Goal: Transaction & Acquisition: Purchase product/service

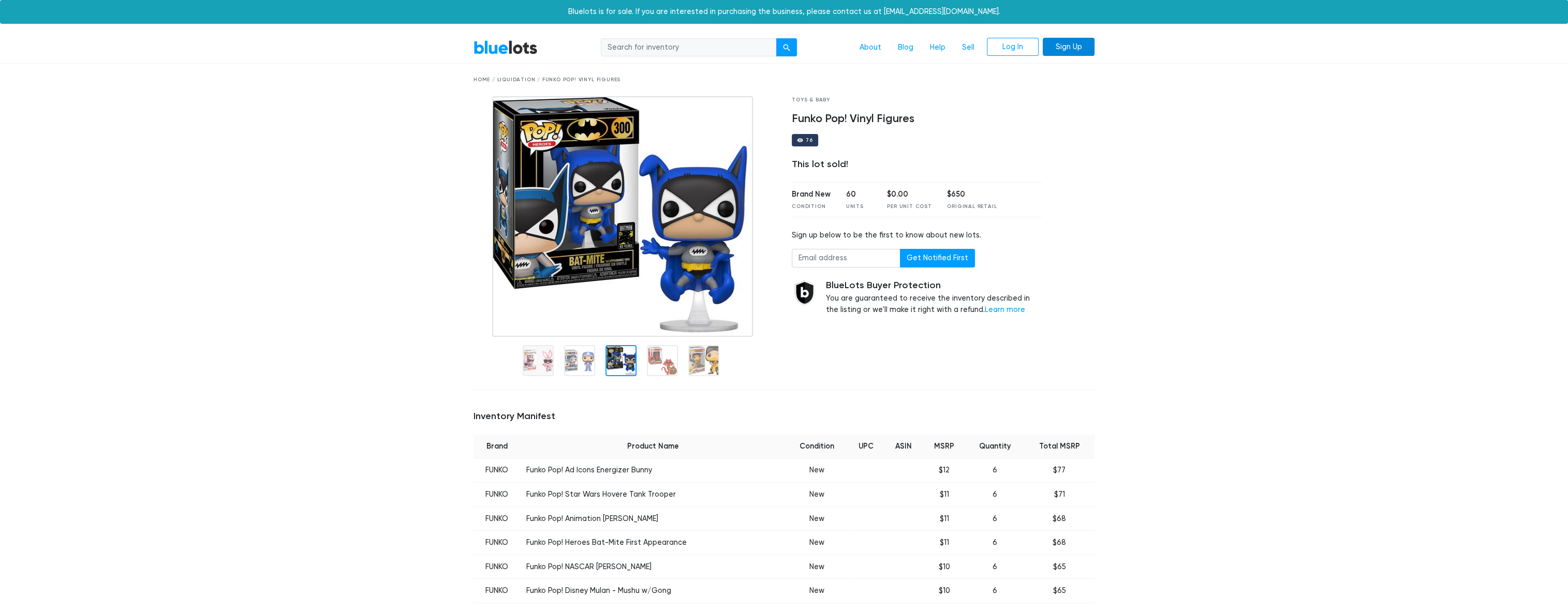
click at [1084, 47] on link "Sign Up" at bounding box center [1068, 47] width 51 height 19
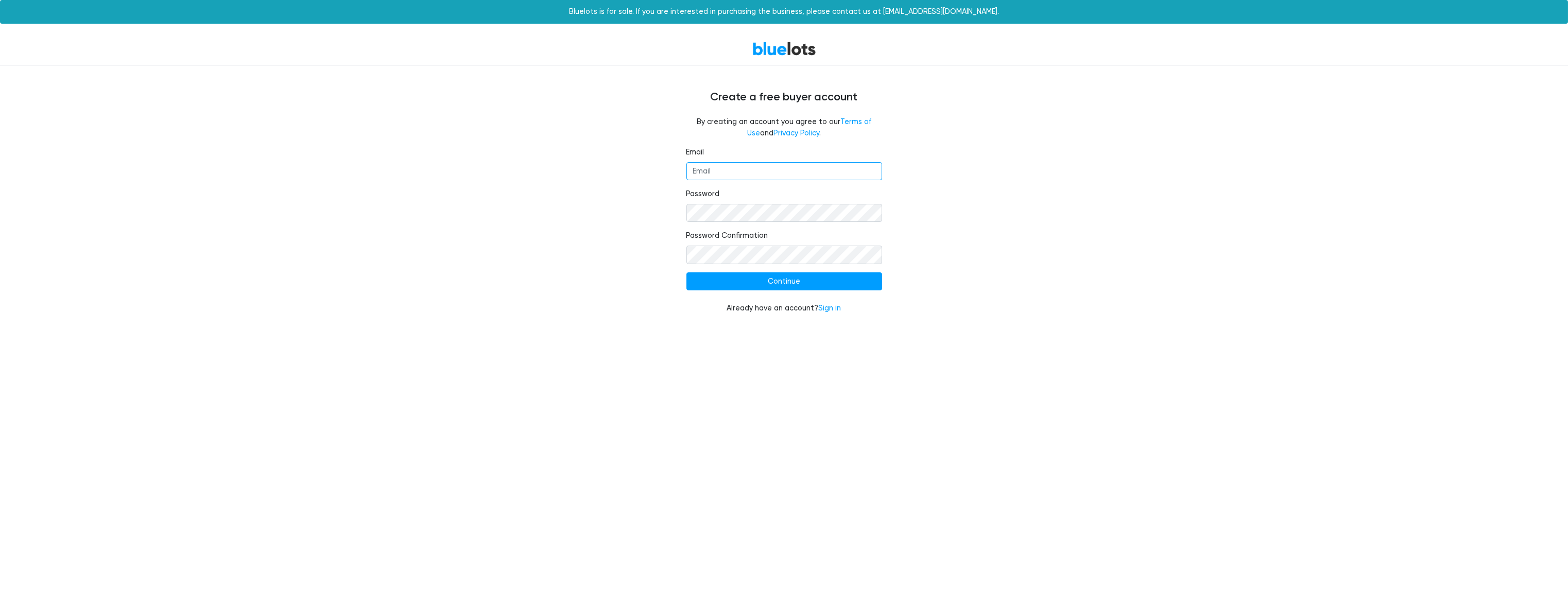
click at [718, 168] on input "Email" at bounding box center [784, 172] width 196 height 19
type input "stickr.collectibles@outlook.com"
click at [686, 272] on input "Continue" at bounding box center [784, 282] width 196 height 19
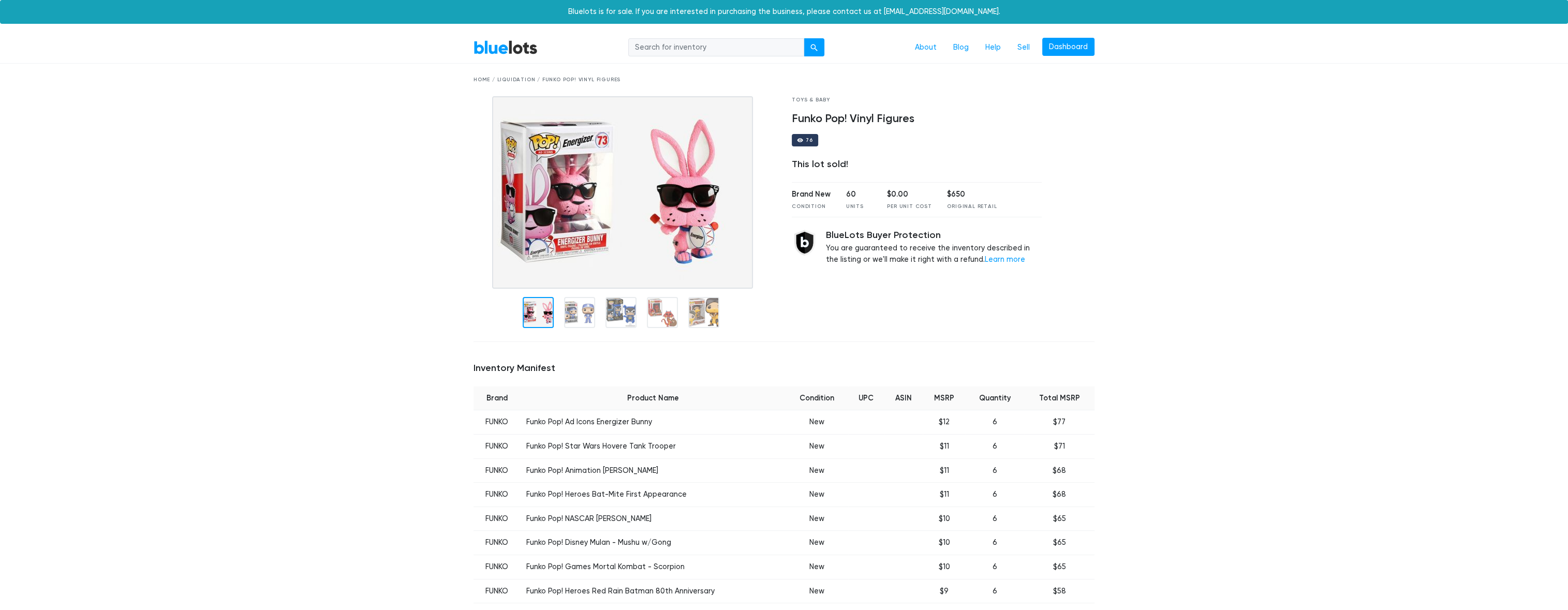
click at [693, 48] on input "search" at bounding box center [716, 47] width 176 height 19
type input "funko pop"
click at [804, 38] on button "submit" at bounding box center [814, 47] width 21 height 19
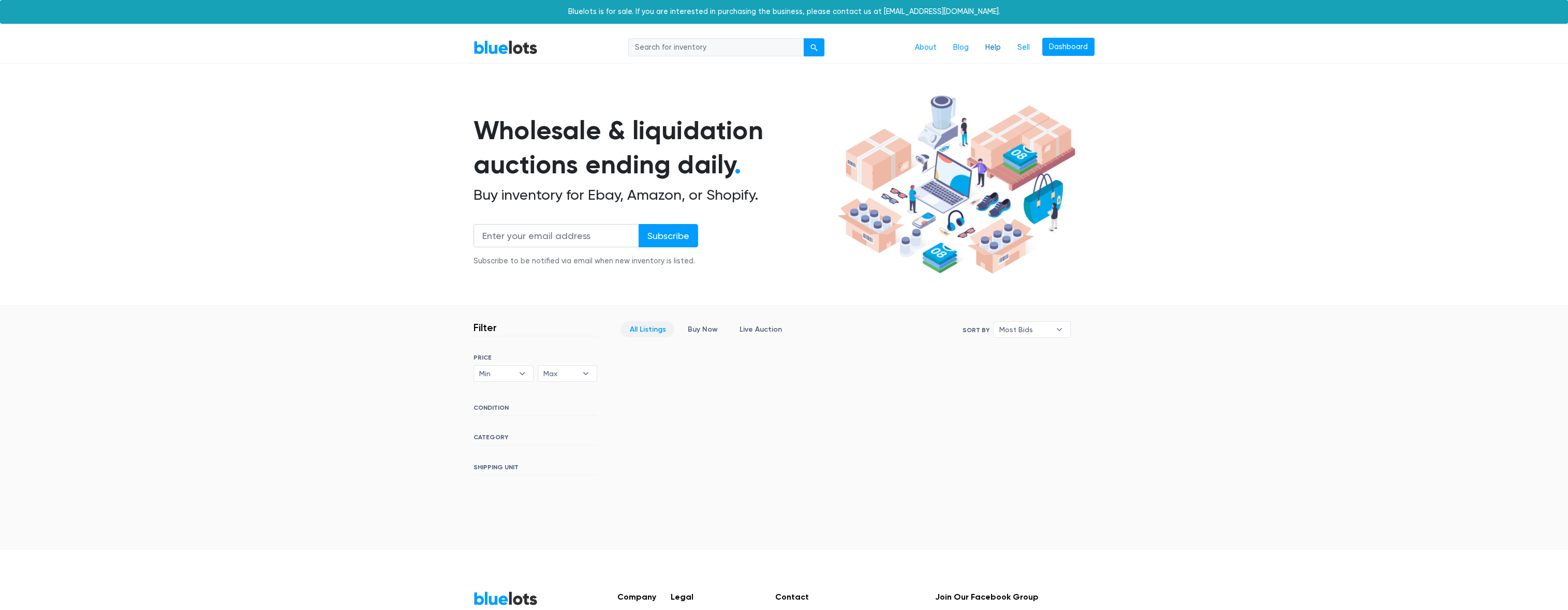
click at [994, 45] on link "Help" at bounding box center [993, 47] width 32 height 20
click at [931, 47] on link "About" at bounding box center [926, 47] width 38 height 20
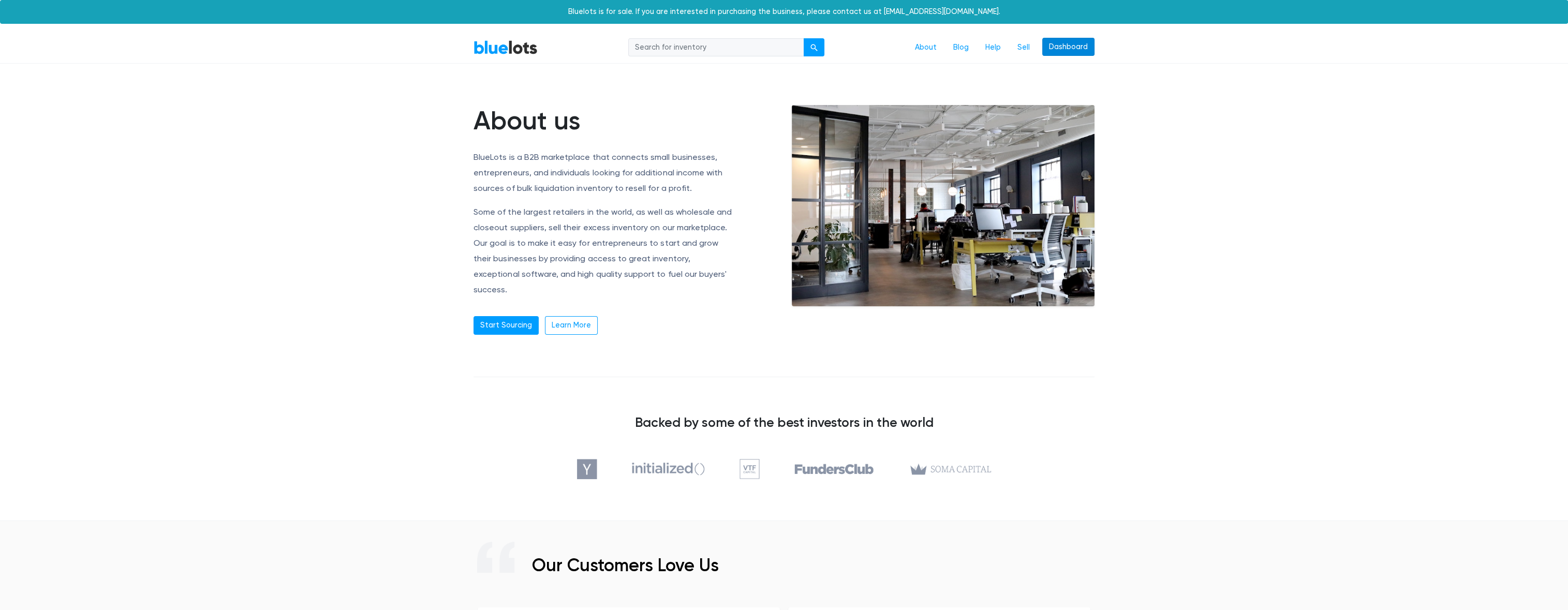
click at [1061, 48] on link "Dashboard" at bounding box center [1068, 47] width 52 height 19
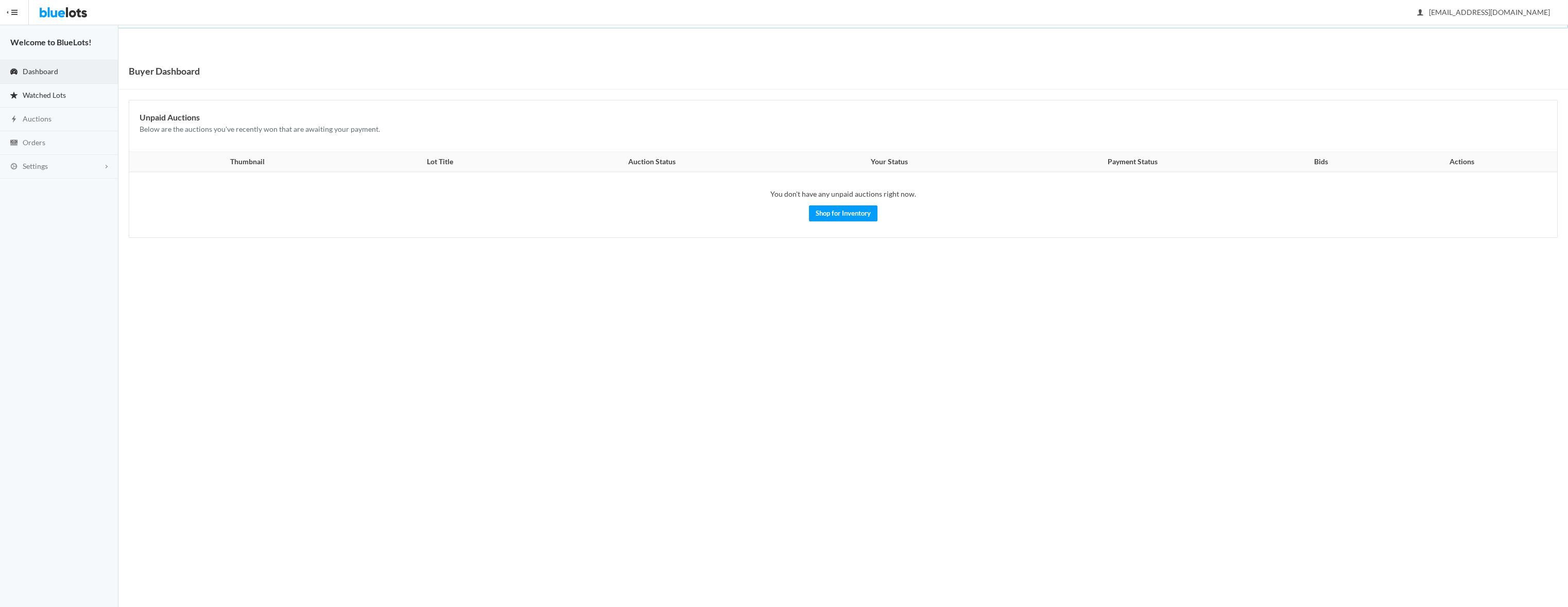
click at [53, 94] on span "Watched Lots" at bounding box center [44, 94] width 43 height 9
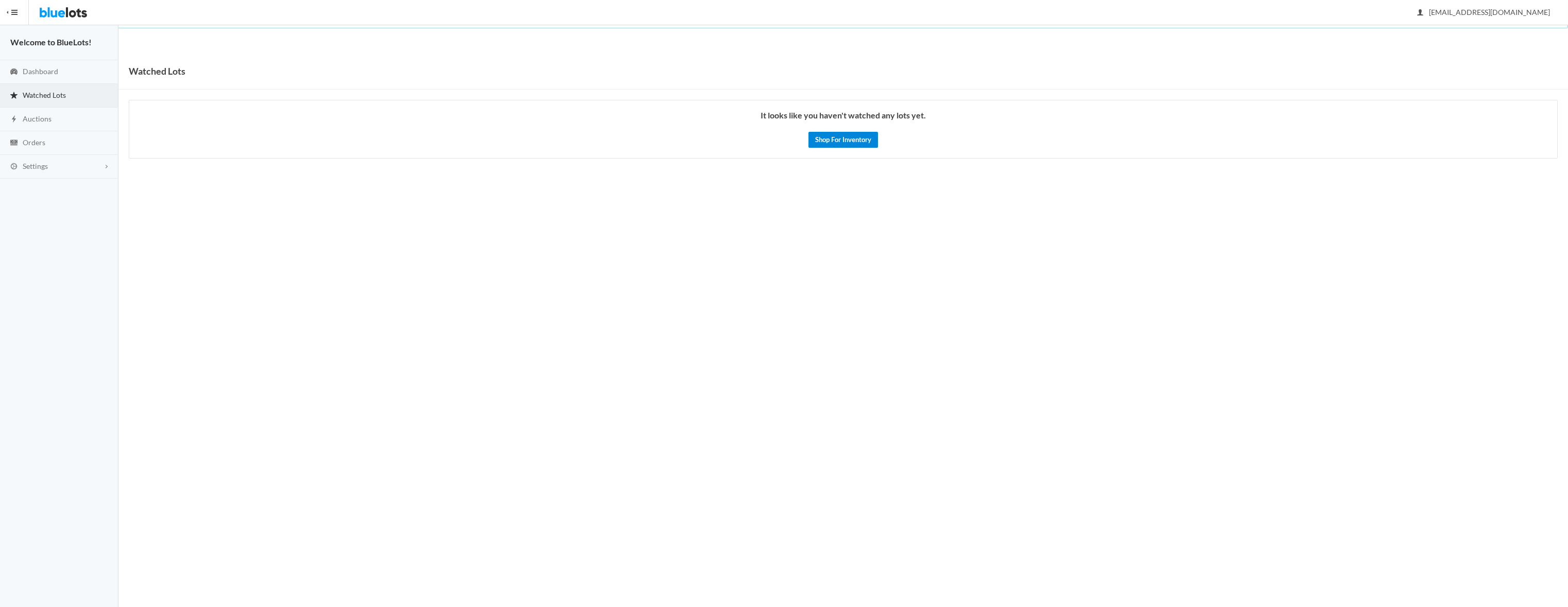
click at [851, 141] on link "Shop For Inventory" at bounding box center [843, 139] width 69 height 16
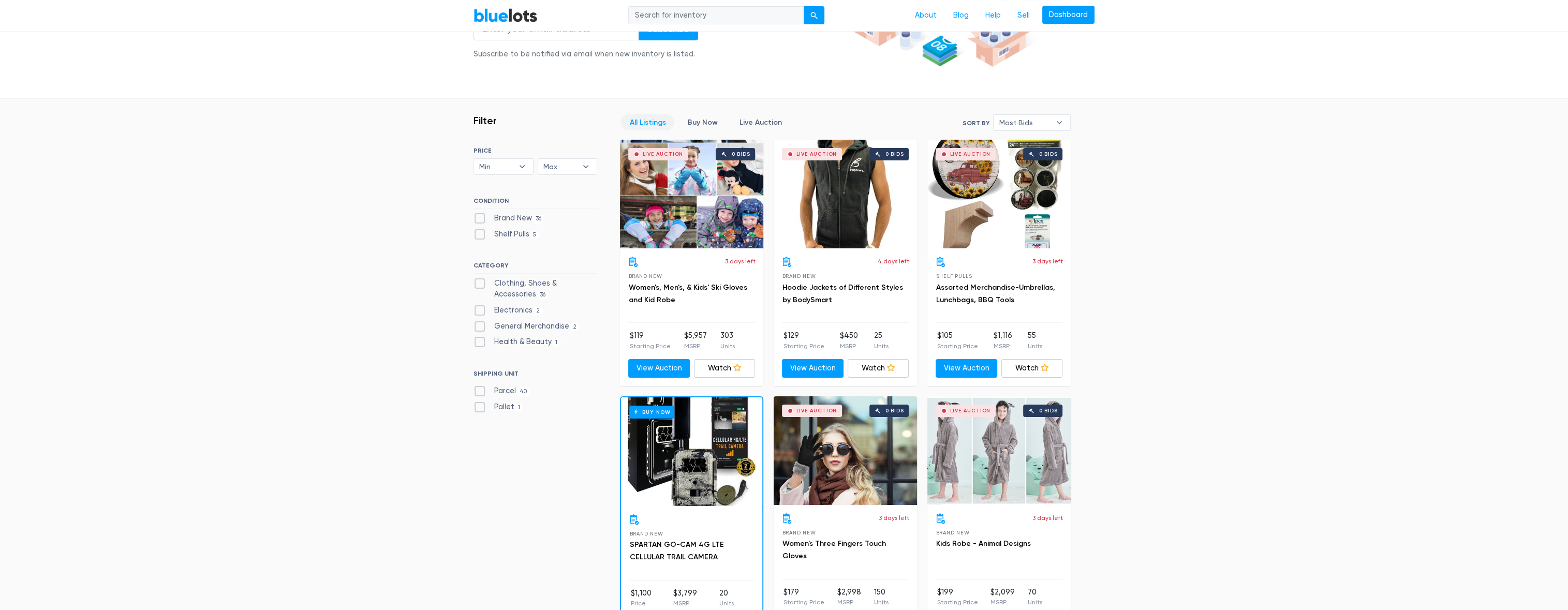
scroll to position [155, 0]
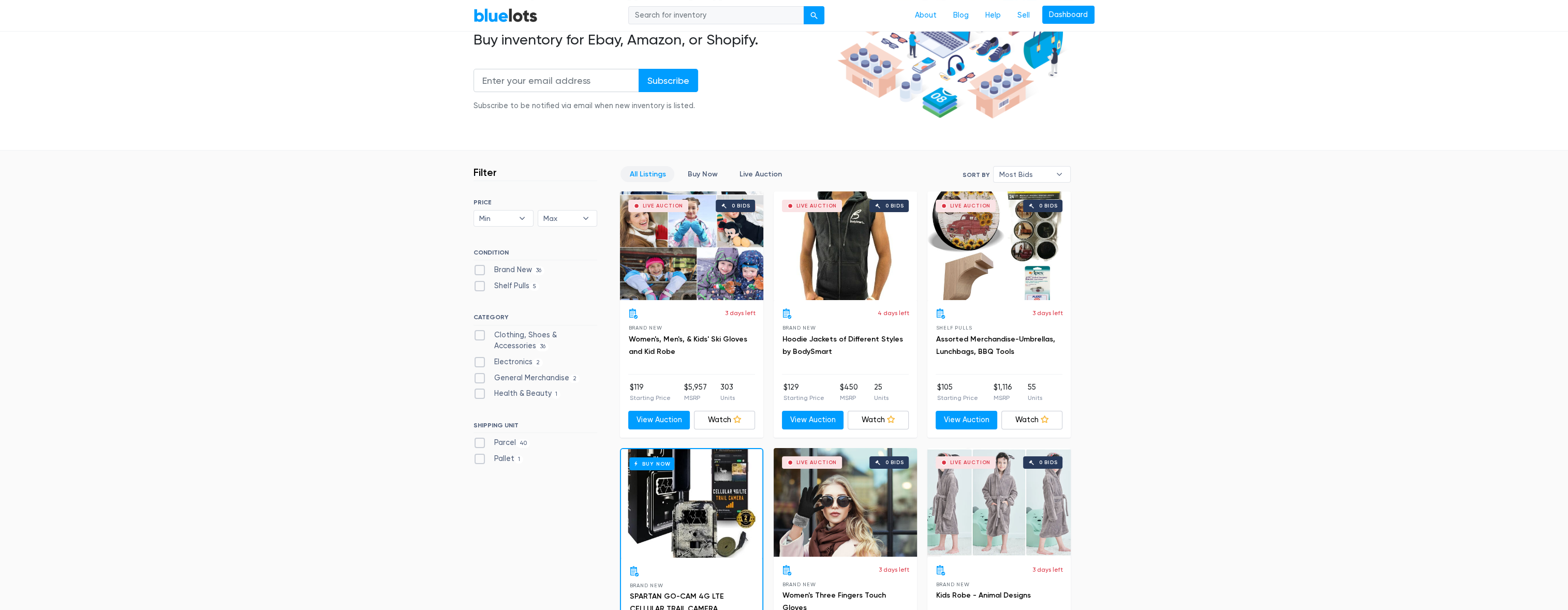
click at [479, 286] on label "Shelf Pulls 5" at bounding box center [506, 286] width 66 height 11
click at [479, 286] on Pulls"] "Shelf Pulls 5" at bounding box center [476, 284] width 7 height 7
checkbox Pulls"] "true"
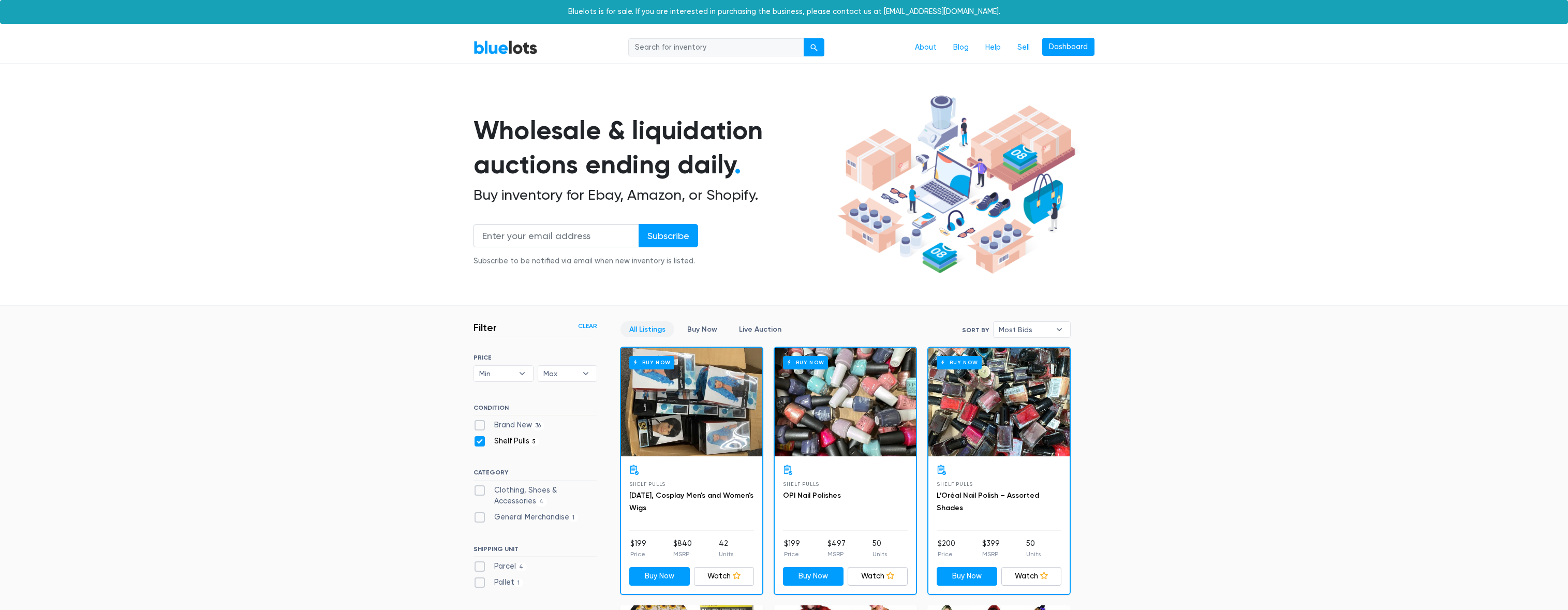
scroll to position [278, 0]
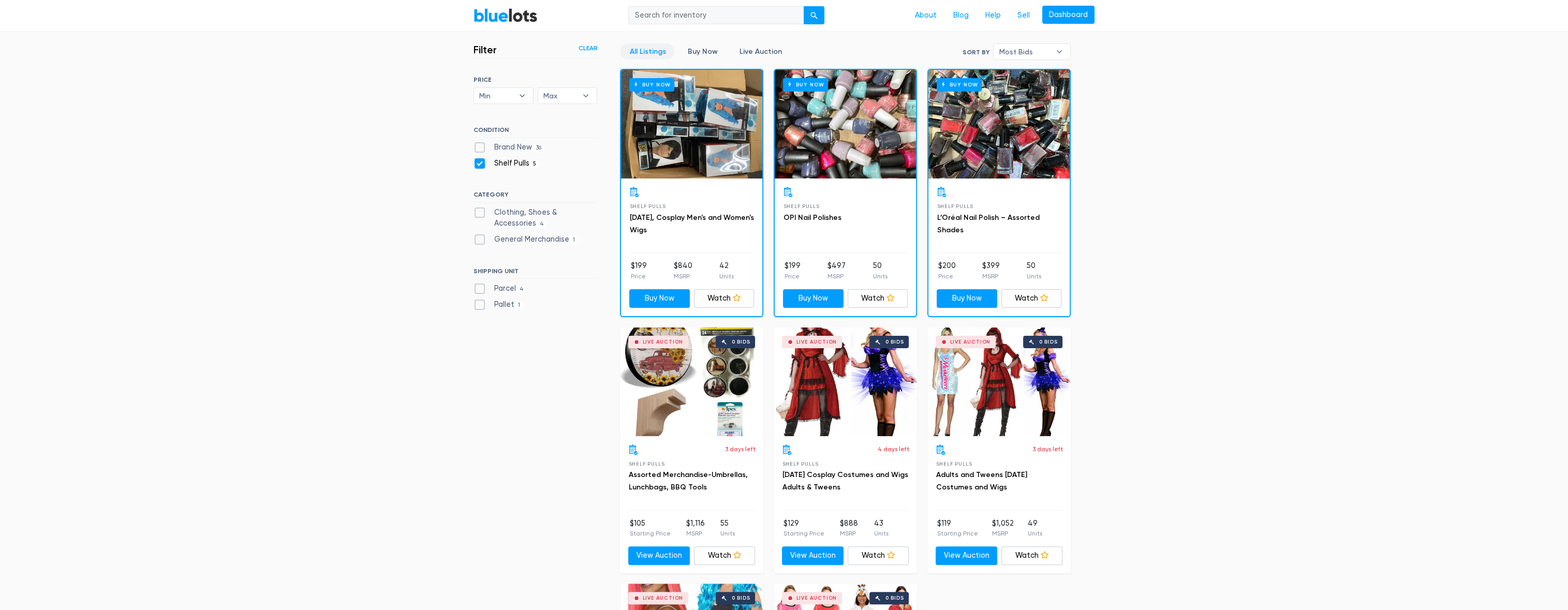
click at [479, 161] on label "Shelf Pulls 5" at bounding box center [506, 163] width 66 height 11
click at [479, 161] on Pulls"] "Shelf Pulls 5" at bounding box center [476, 161] width 7 height 7
checkbox Pulls"] "false"
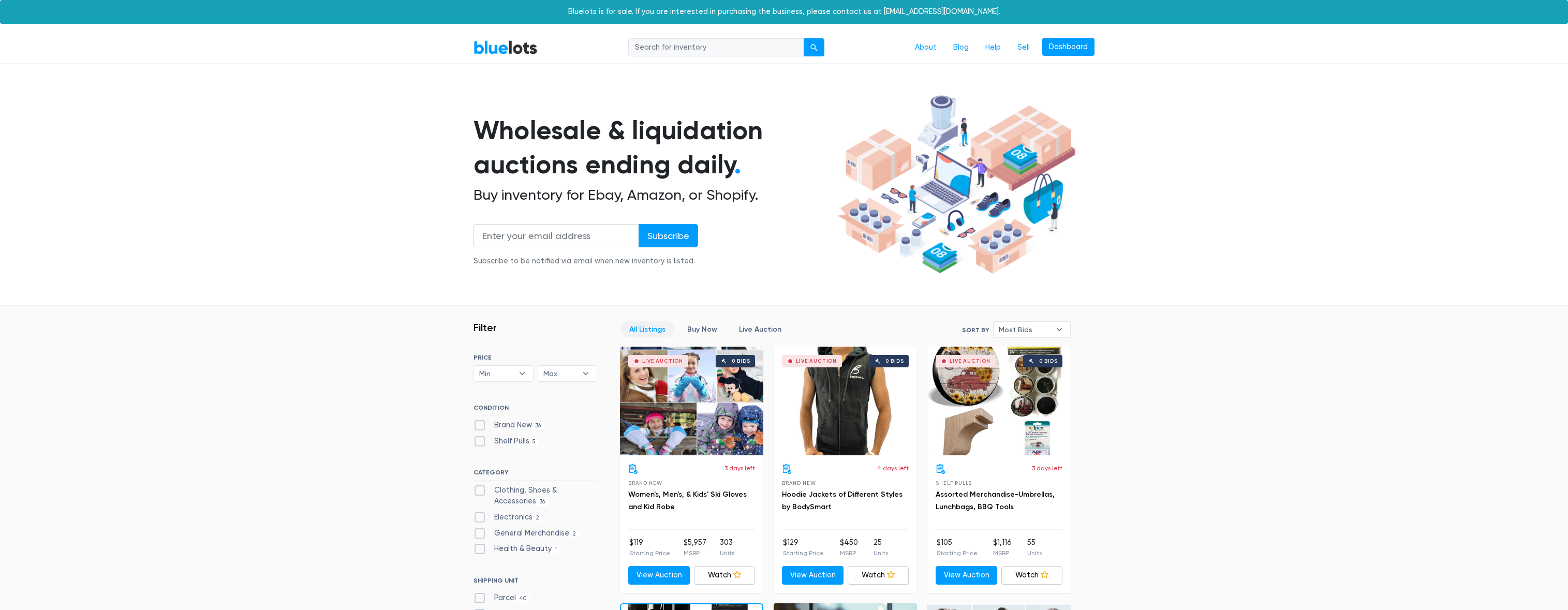
scroll to position [278, 0]
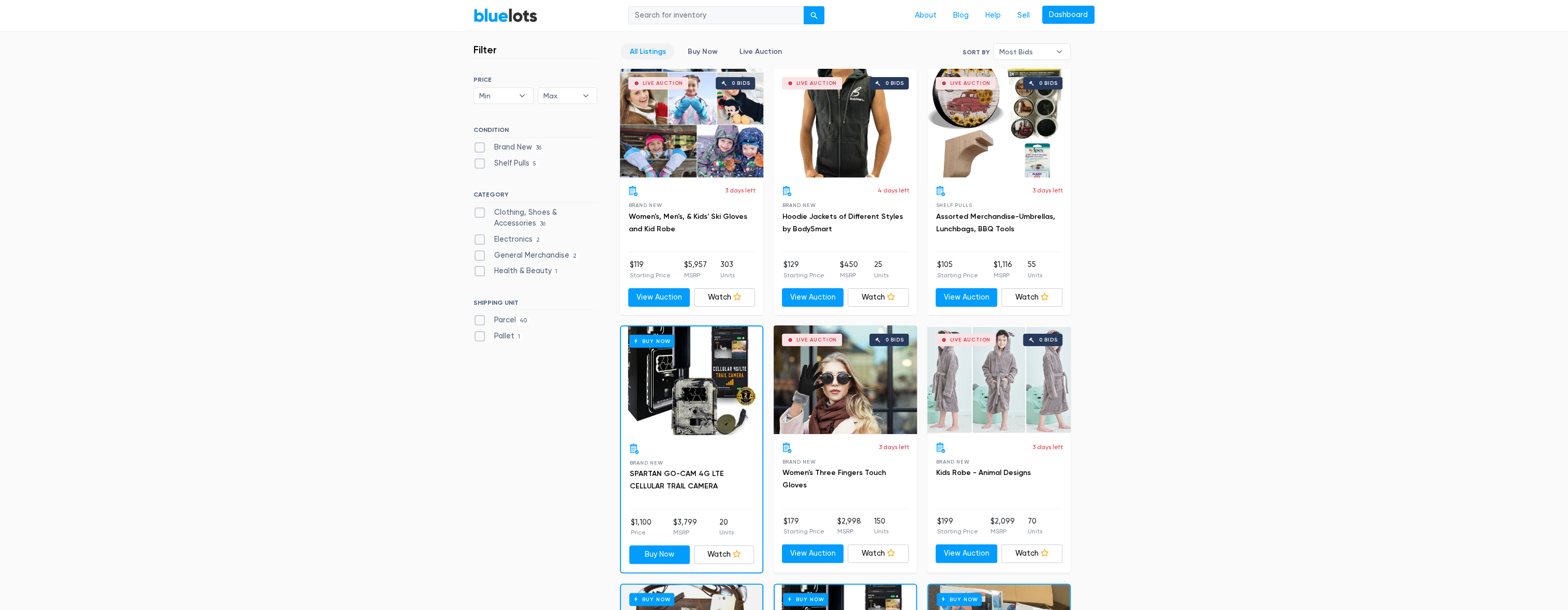
click at [478, 336] on label "Pallet 1" at bounding box center [498, 336] width 50 height 11
click at [478, 336] on input "Pallet 1" at bounding box center [476, 334] width 7 height 7
checkbox input "true"
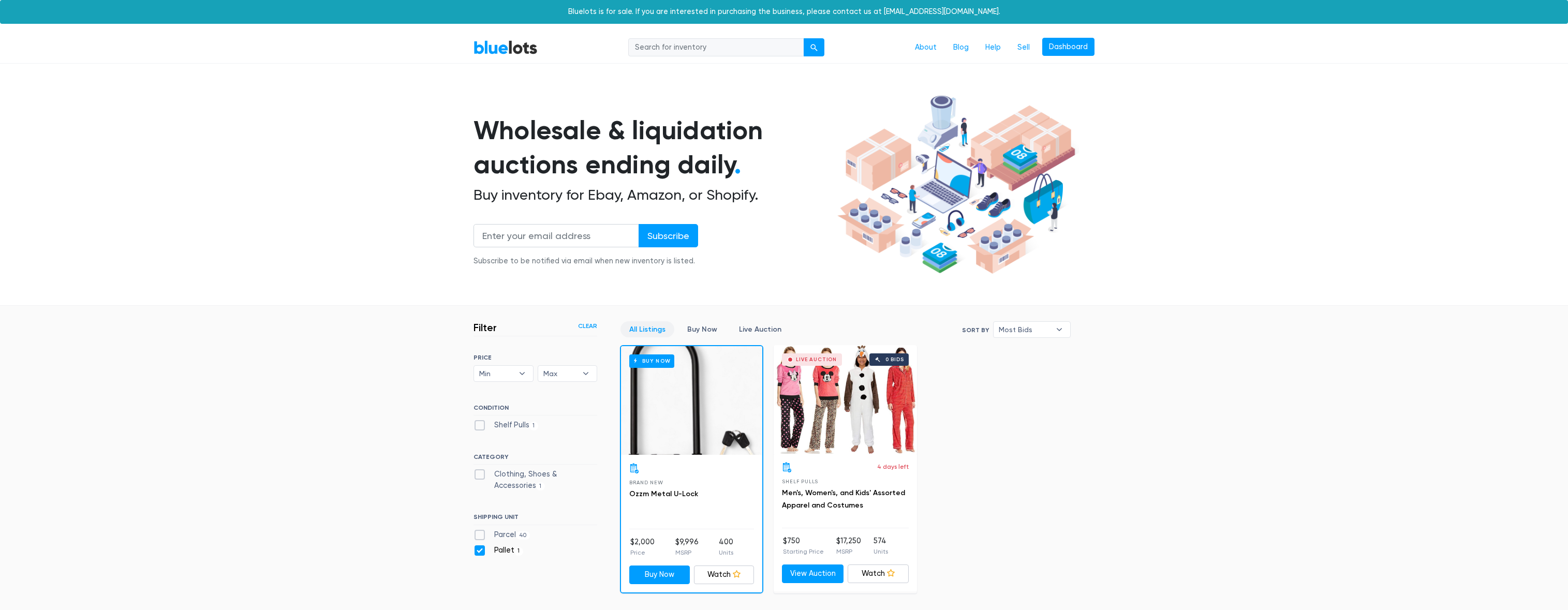
scroll to position [207, 0]
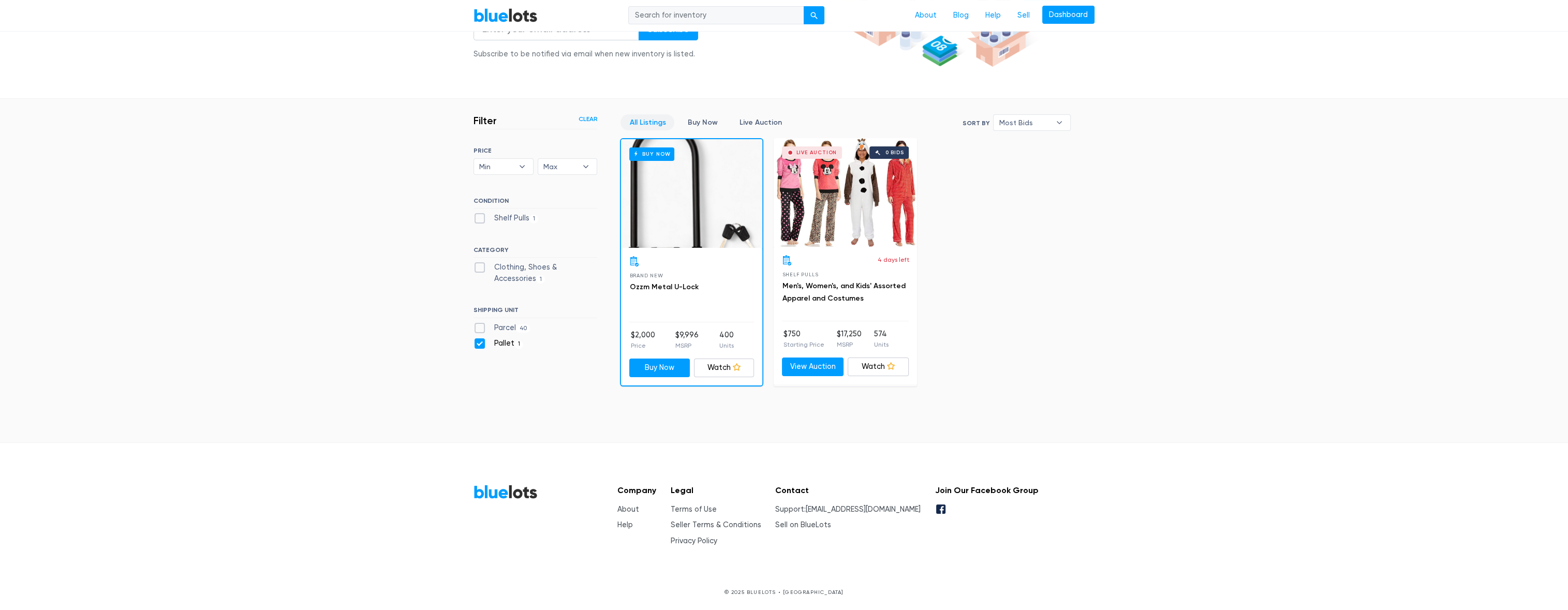
click at [483, 343] on label "Pallet 1" at bounding box center [498, 343] width 50 height 11
click at [480, 343] on input "Pallet 1" at bounding box center [476, 341] width 7 height 7
checkbox input "false"
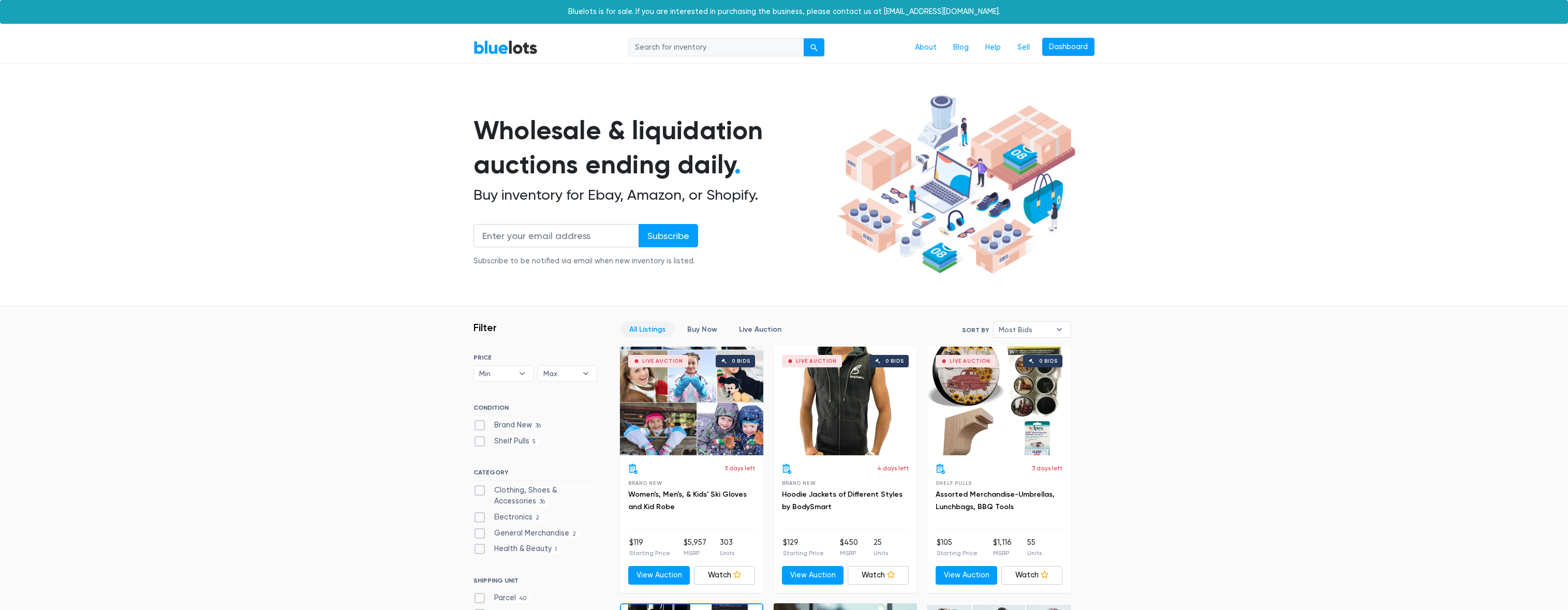
scroll to position [278, 0]
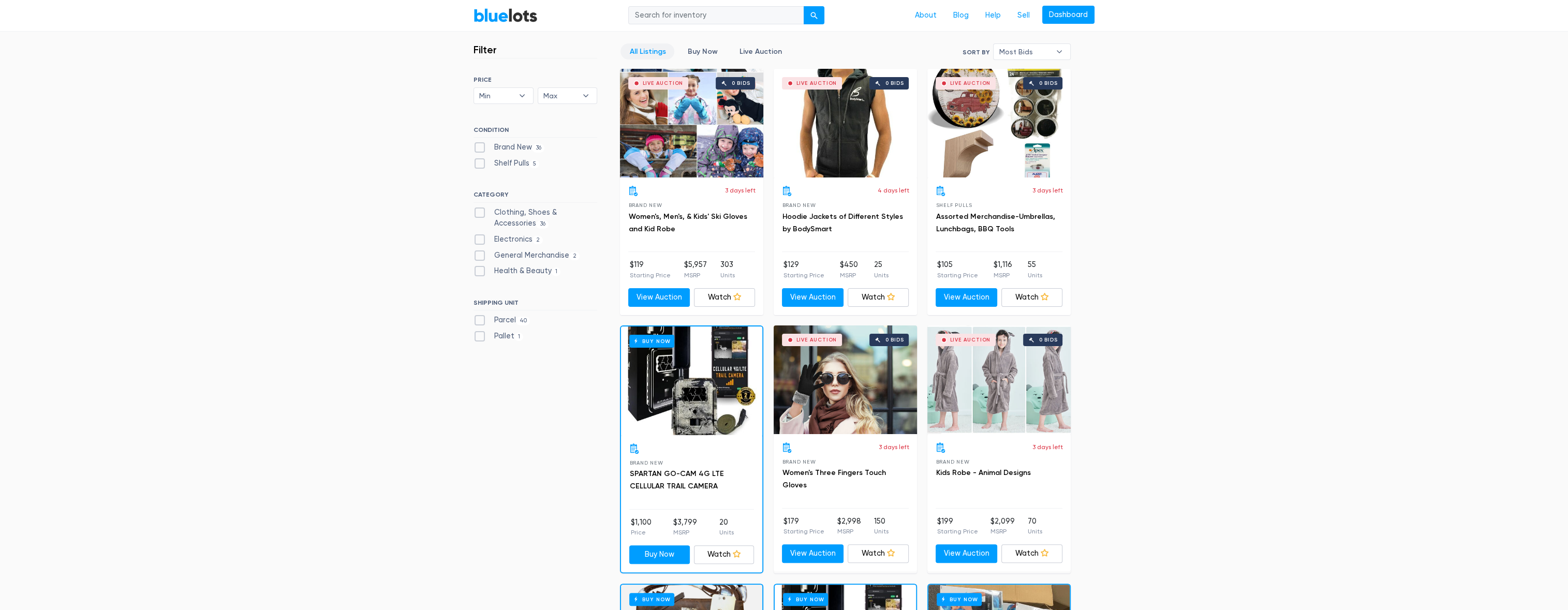
click at [479, 318] on label "Parcel 40" at bounding box center [501, 320] width 56 height 11
click at [479, 318] on input "Parcel 40" at bounding box center [476, 318] width 7 height 7
checkbox input "true"
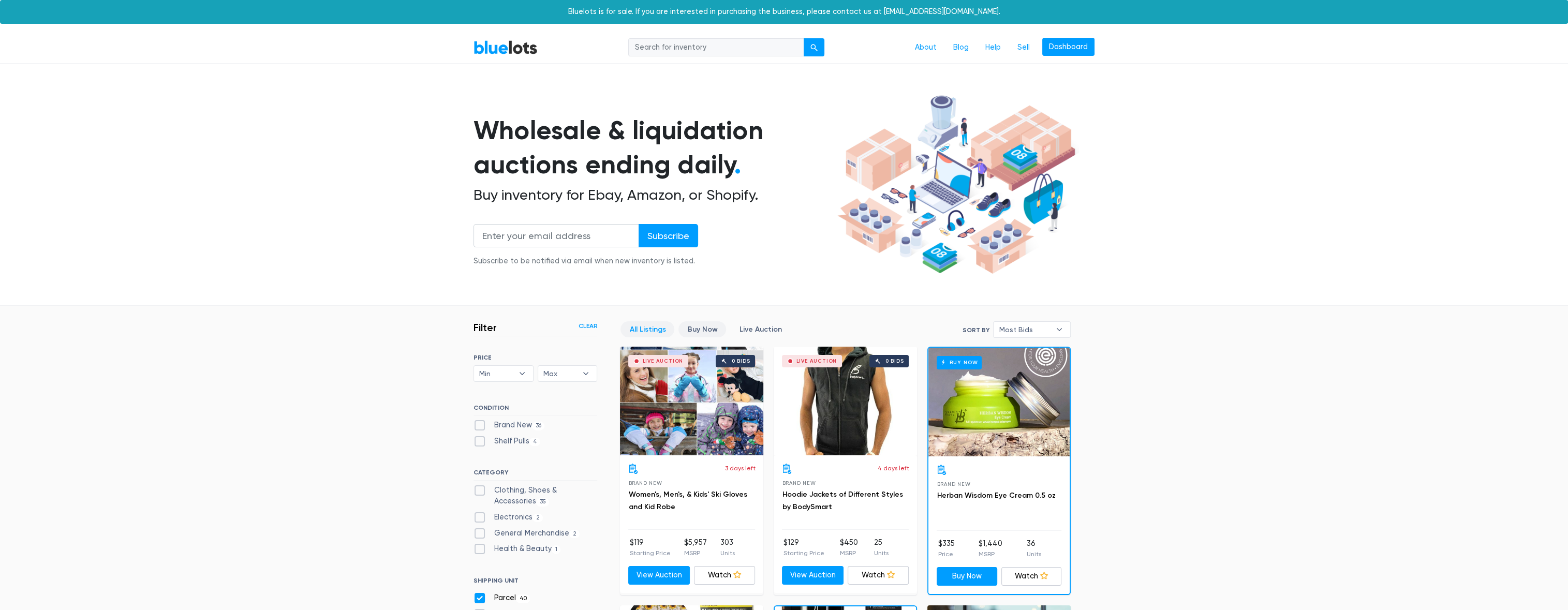
click at [703, 329] on link "Buy Now" at bounding box center [703, 329] width 47 height 16
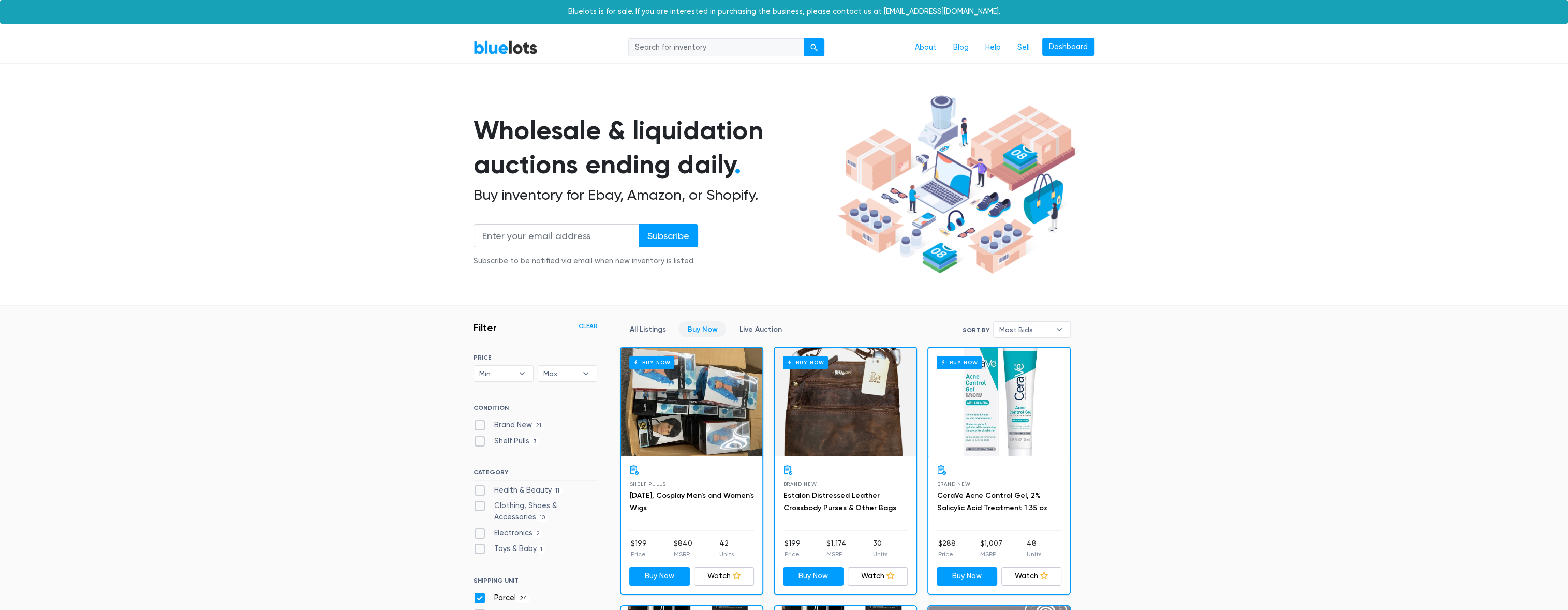
click at [483, 426] on label "Brand New 21" at bounding box center [509, 425] width 71 height 11
click at [480, 426] on New"] "Brand New 21" at bounding box center [476, 422] width 7 height 7
checkbox New"] "true"
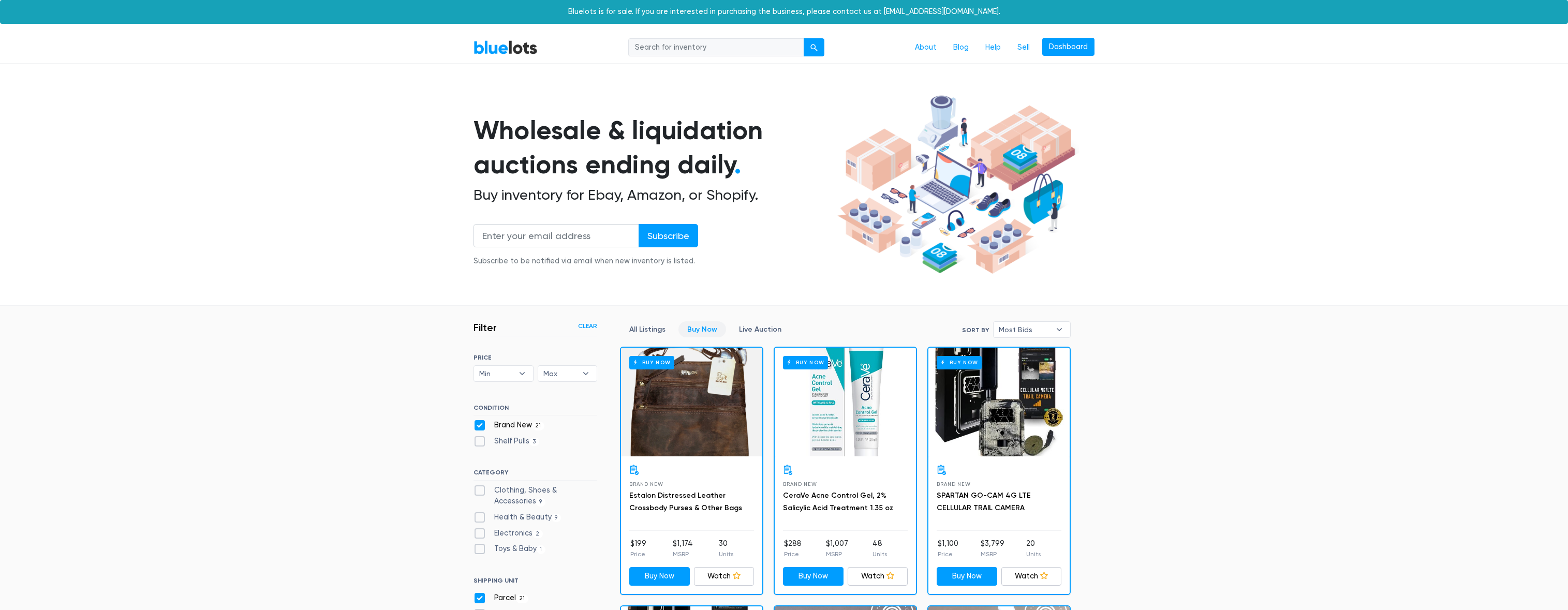
scroll to position [278, 0]
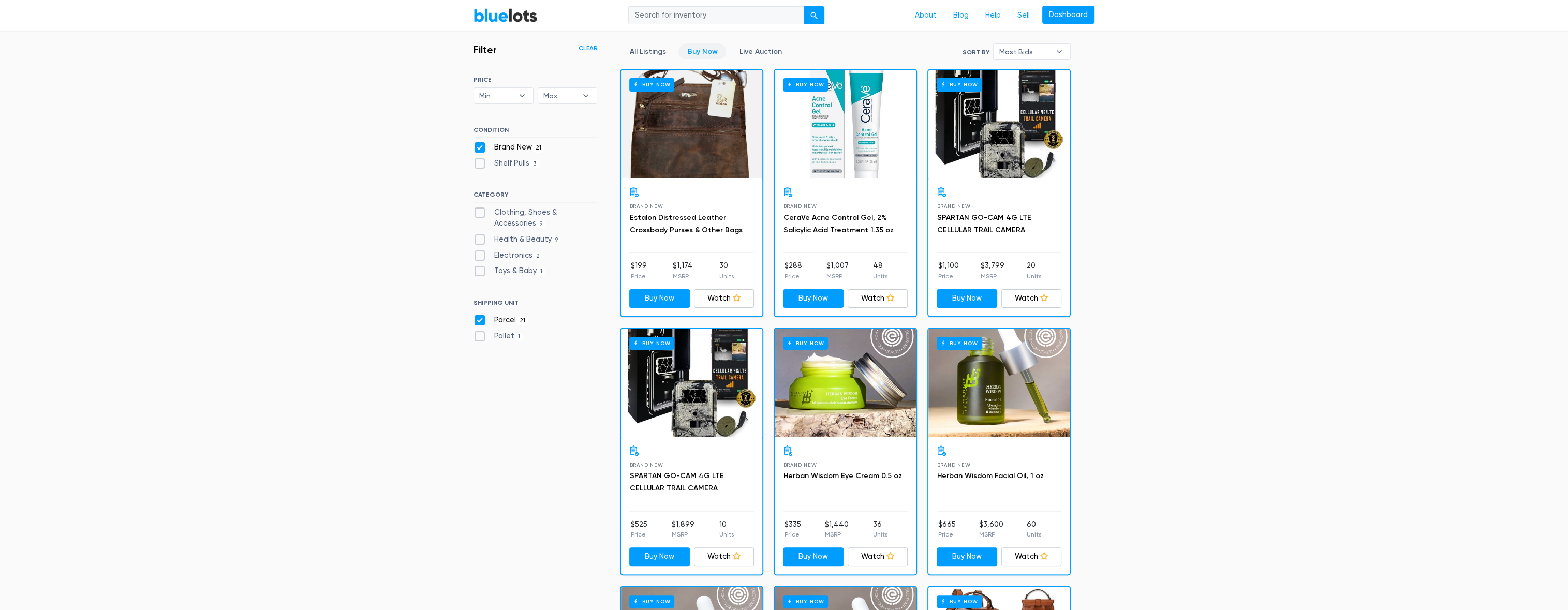
click at [481, 320] on label "Parcel 21" at bounding box center [500, 320] width 55 height 11
click at [480, 320] on input "Parcel 21" at bounding box center [476, 318] width 7 height 7
checkbox input "false"
